Goal: Transaction & Acquisition: Purchase product/service

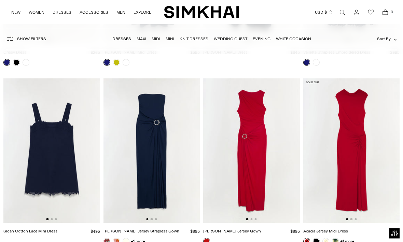
scroll to position [3782, 0]
click at [149, 171] on img at bounding box center [151, 151] width 97 height 145
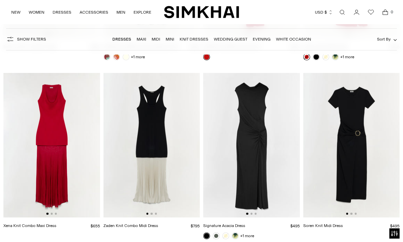
scroll to position [3966, 0]
click at [252, 157] on img at bounding box center [251, 145] width 97 height 145
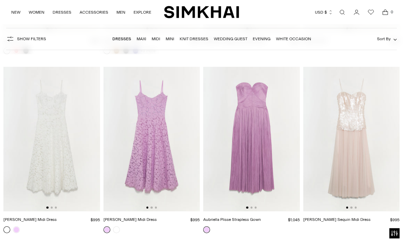
scroll to position [4689, 0]
click at [368, 179] on img at bounding box center [351, 139] width 97 height 145
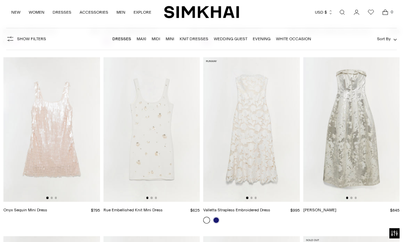
scroll to position [4879, 0]
click at [366, 173] on img at bounding box center [351, 129] width 97 height 145
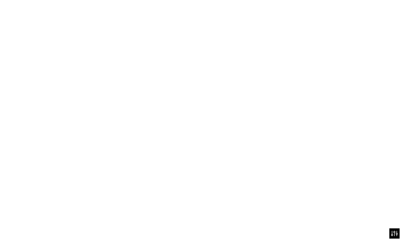
click at [370, 147] on img at bounding box center [351, 129] width 97 height 145
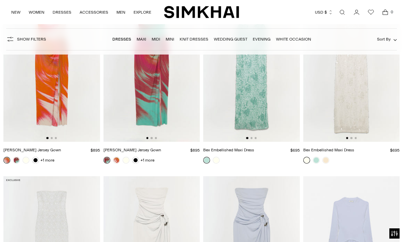
scroll to position [5297, 0]
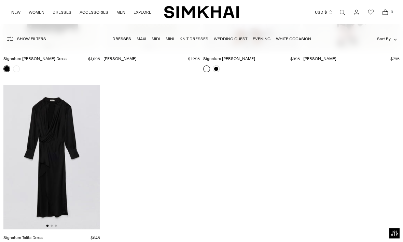
scroll to position [7896, 0]
click at [55, 144] on img at bounding box center [51, 157] width 97 height 145
